Goal: Find specific page/section: Find specific page/section

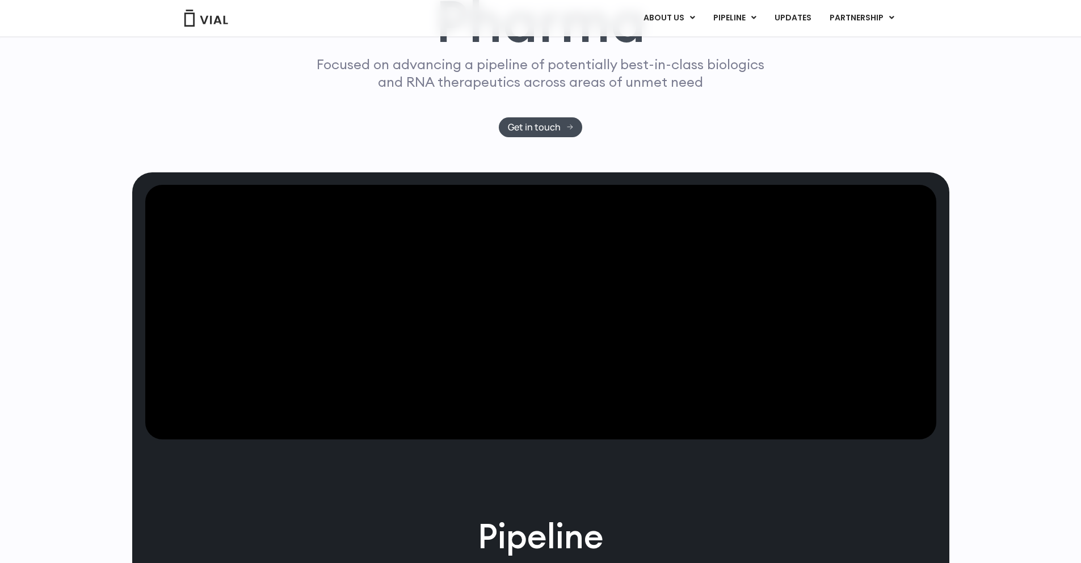
scroll to position [204, 0]
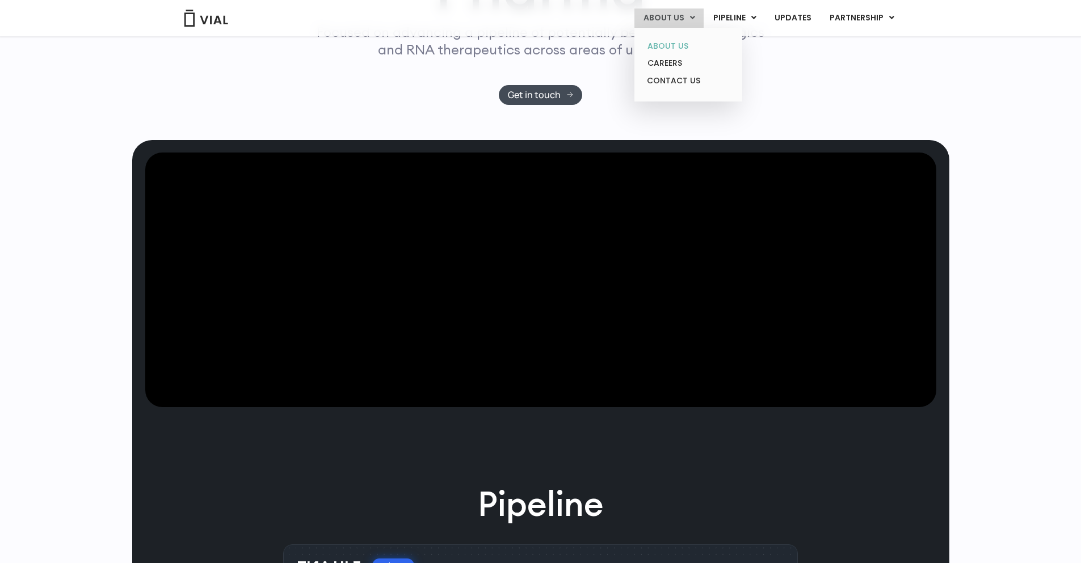
click at [682, 49] on link "ABOUT US" at bounding box center [687, 46] width 99 height 18
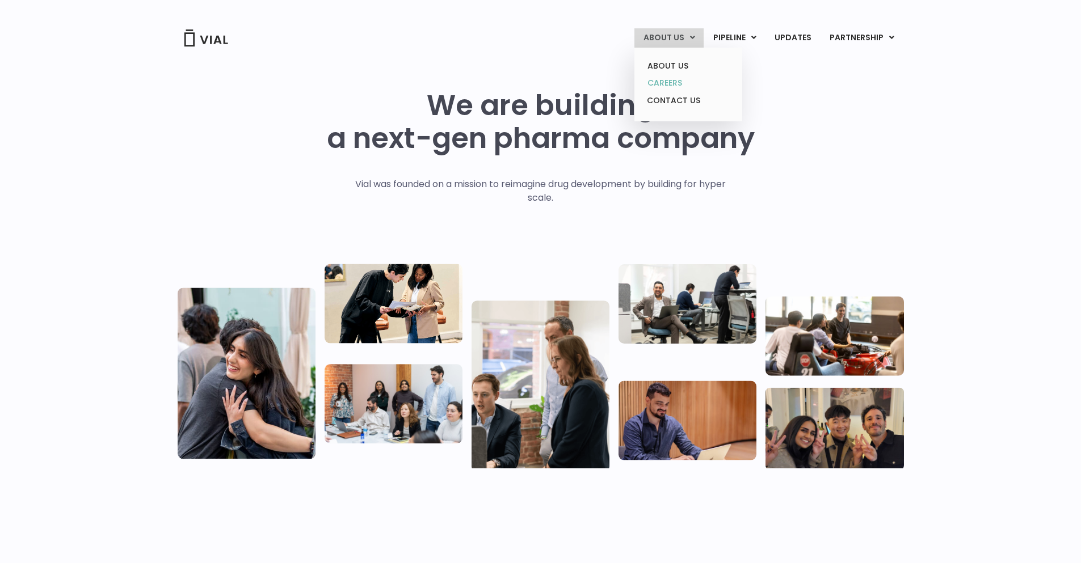
click at [681, 83] on link "CAREERS" at bounding box center [687, 83] width 99 height 18
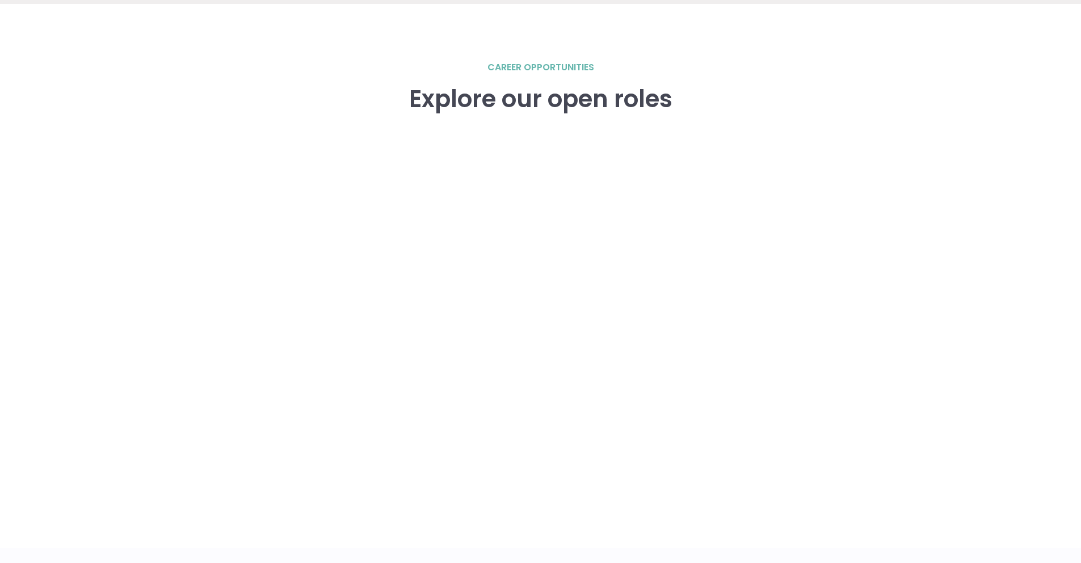
scroll to position [1634, 0]
